Goal: Task Accomplishment & Management: Use online tool/utility

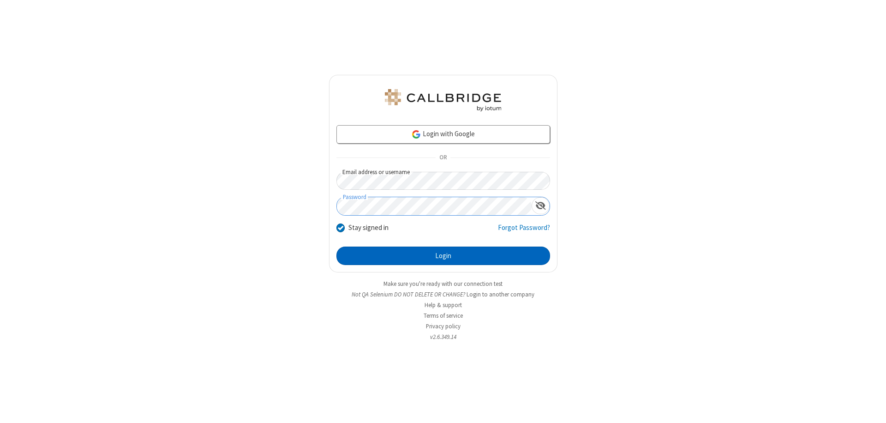
click at [443, 256] on button "Login" at bounding box center [444, 256] width 214 height 18
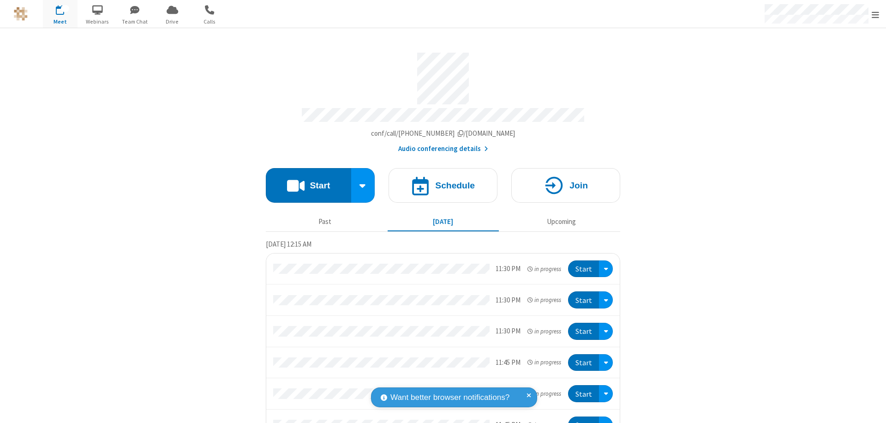
click at [876, 14] on span "Open menu" at bounding box center [875, 14] width 7 height 9
click at [172, 21] on span "Drive" at bounding box center [172, 22] width 35 height 8
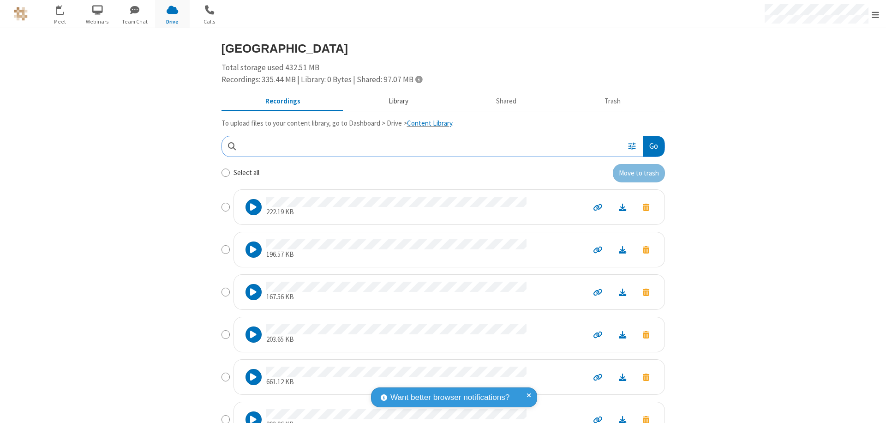
click at [394, 101] on button "Library" at bounding box center [398, 102] width 108 height 18
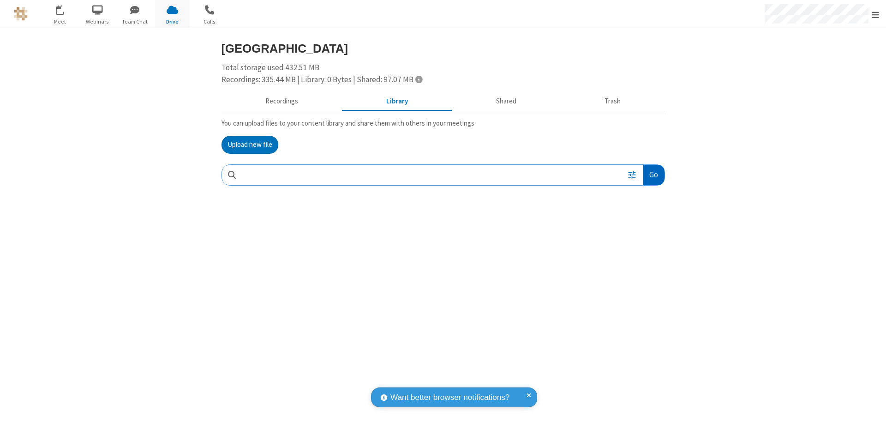
click at [653, 175] on button "Go" at bounding box center [653, 175] width 21 height 21
click at [250, 144] on button "Upload new file" at bounding box center [250, 145] width 57 height 18
